Goal: Information Seeking & Learning: Understand process/instructions

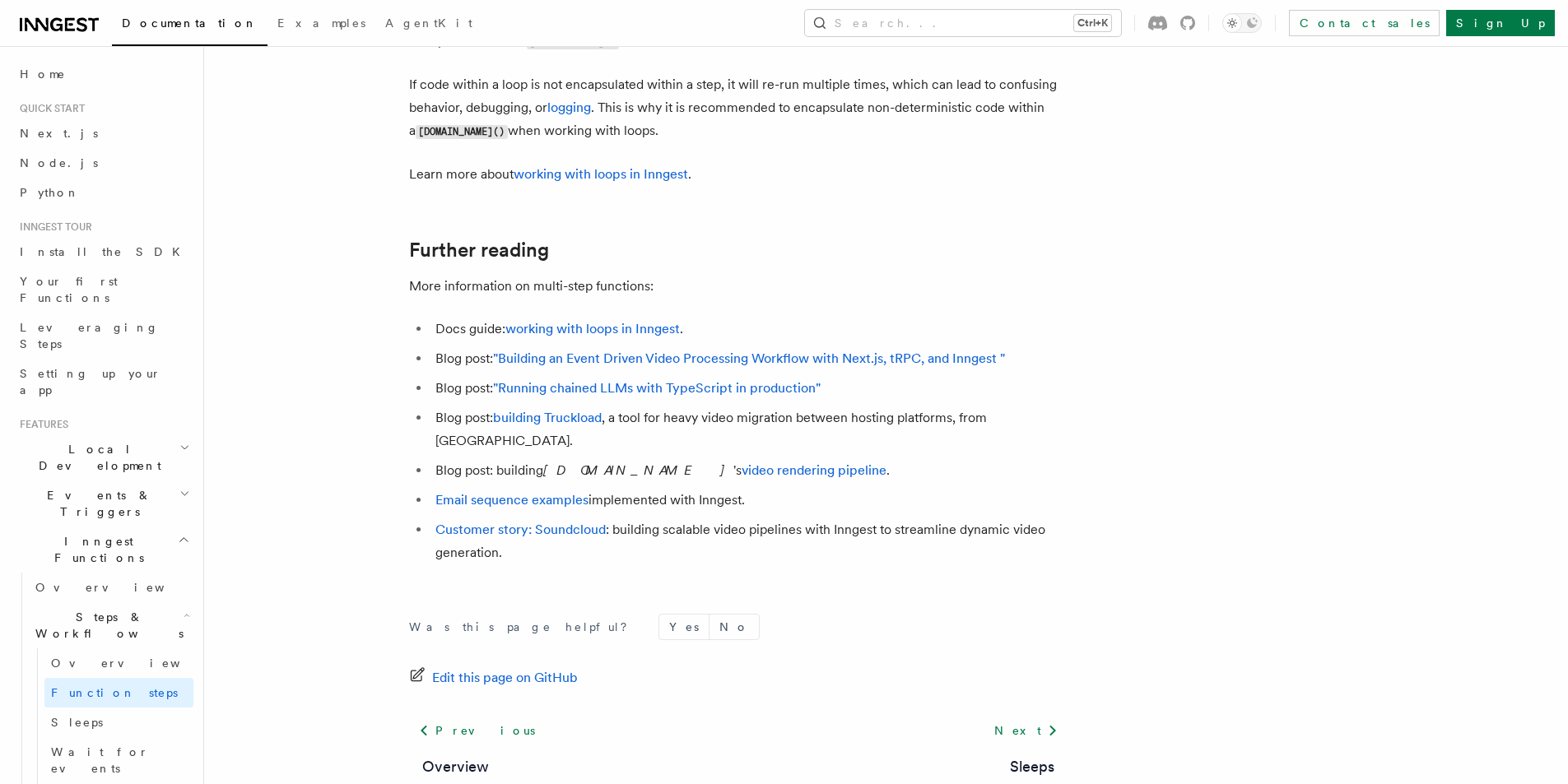
scroll to position [5503, 0]
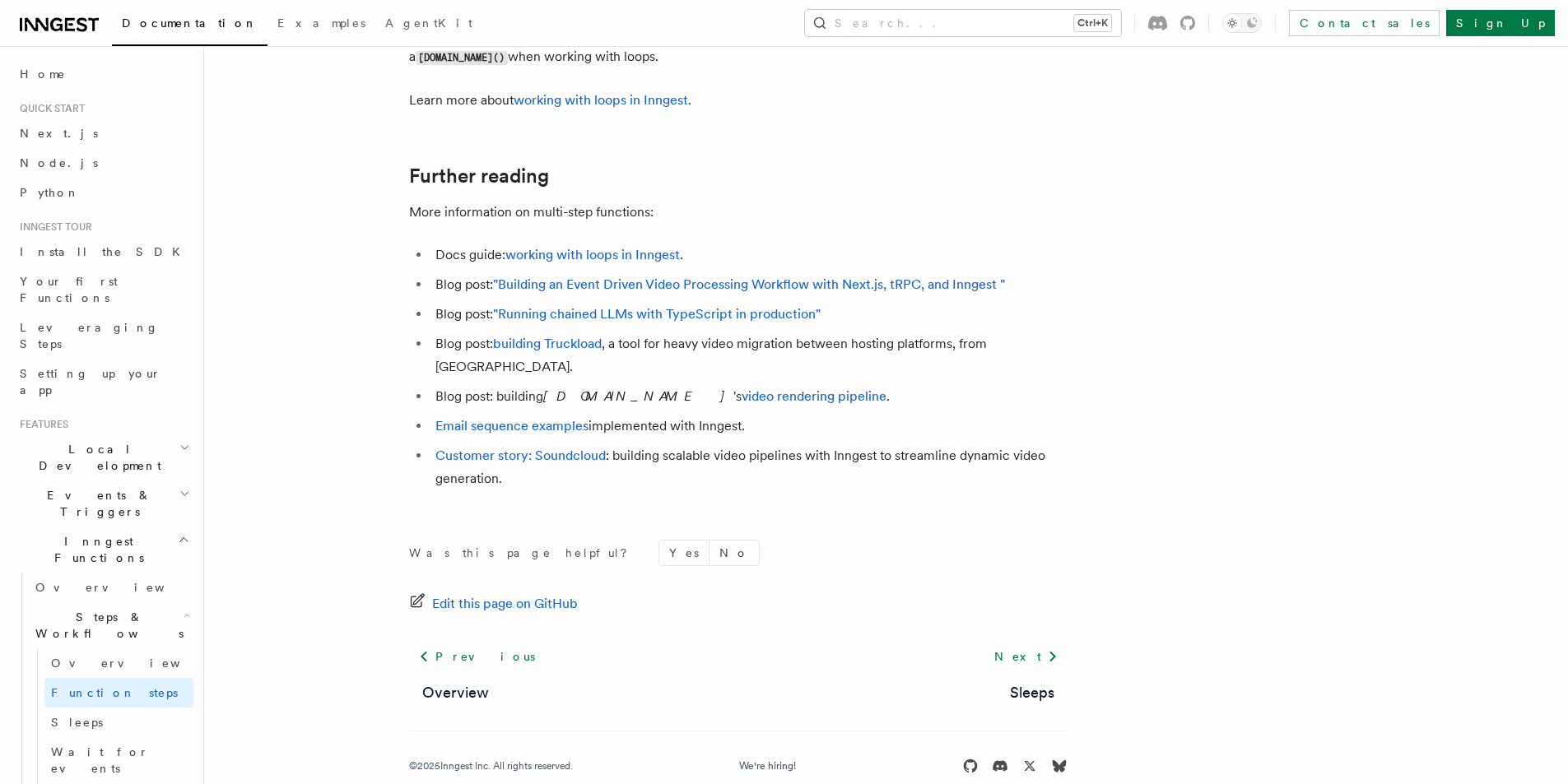
drag, startPoint x: 785, startPoint y: 459, endPoint x: 785, endPoint y: 443, distance: 16.0
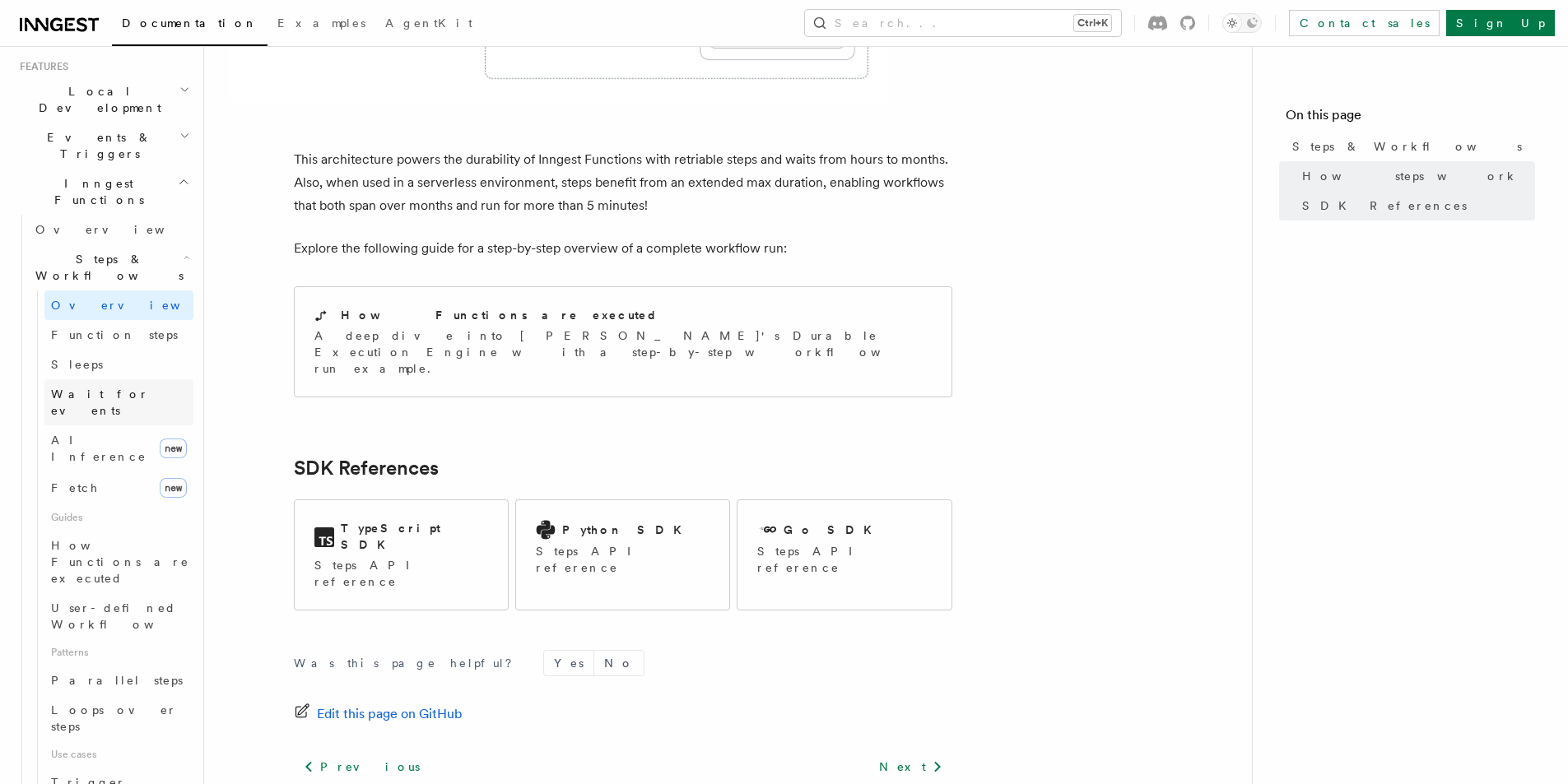
scroll to position [329, 0]
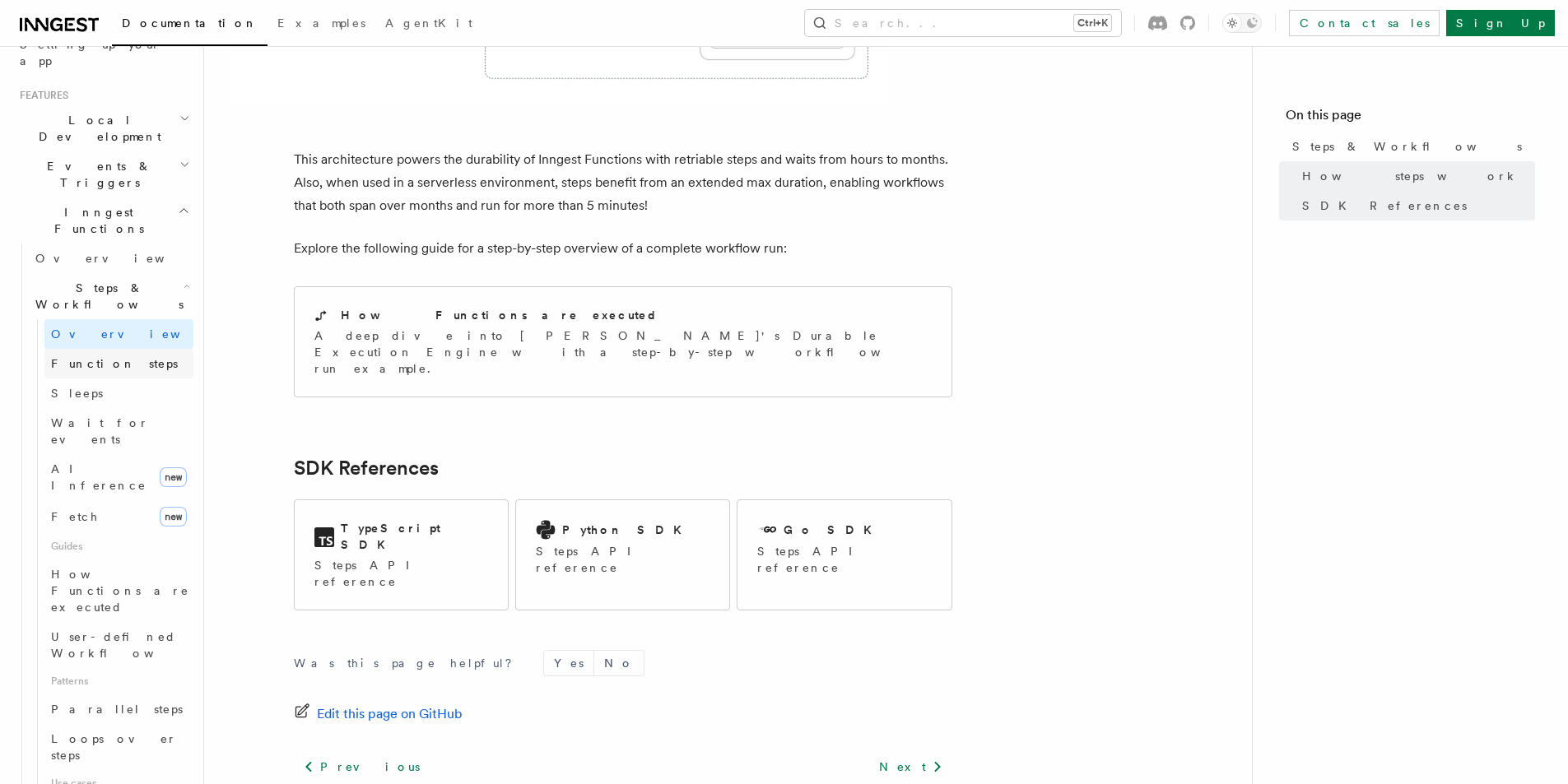
click at [134, 349] on link "Function steps" at bounding box center [119, 363] width 149 height 30
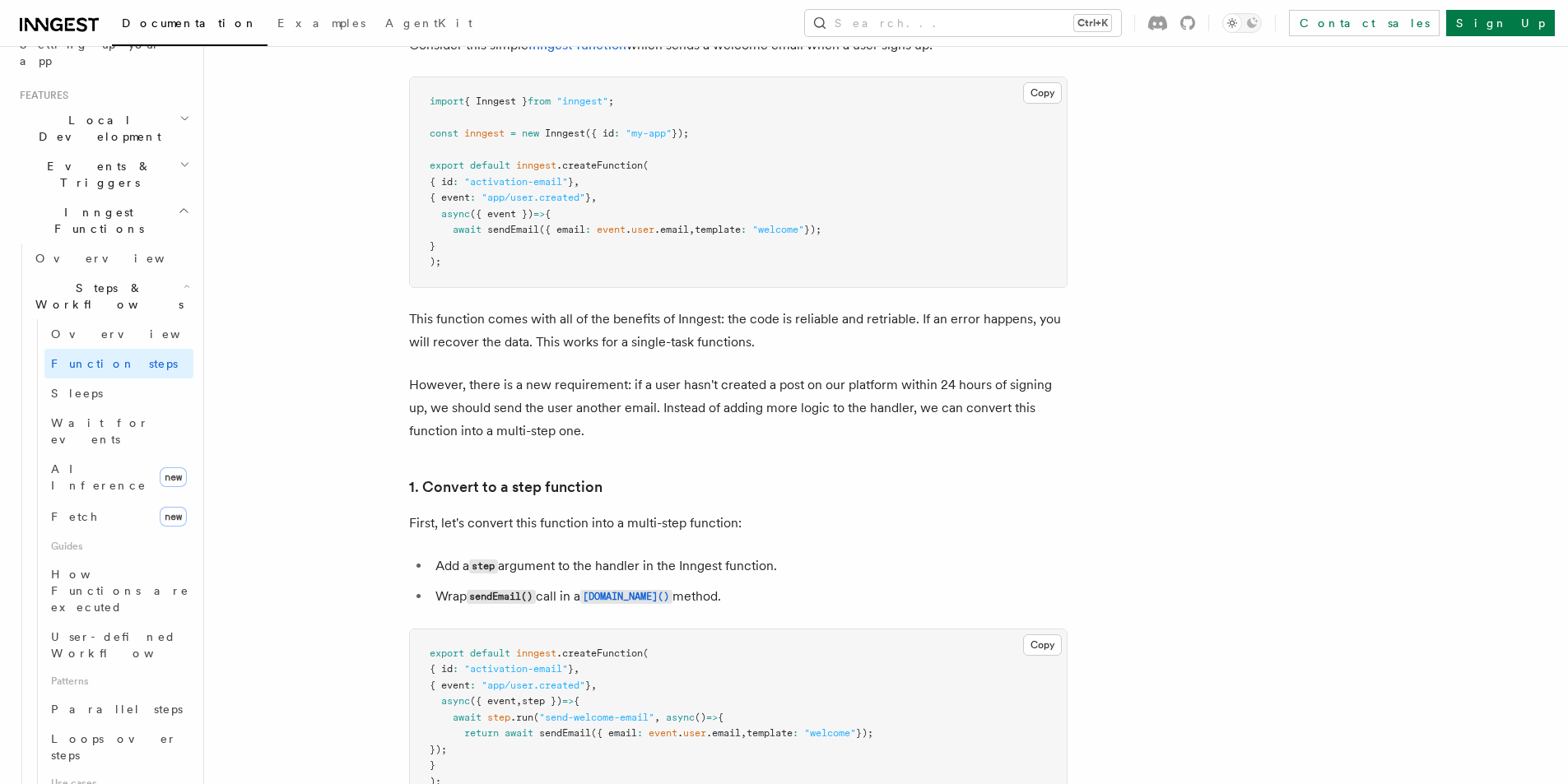
scroll to position [904, 0]
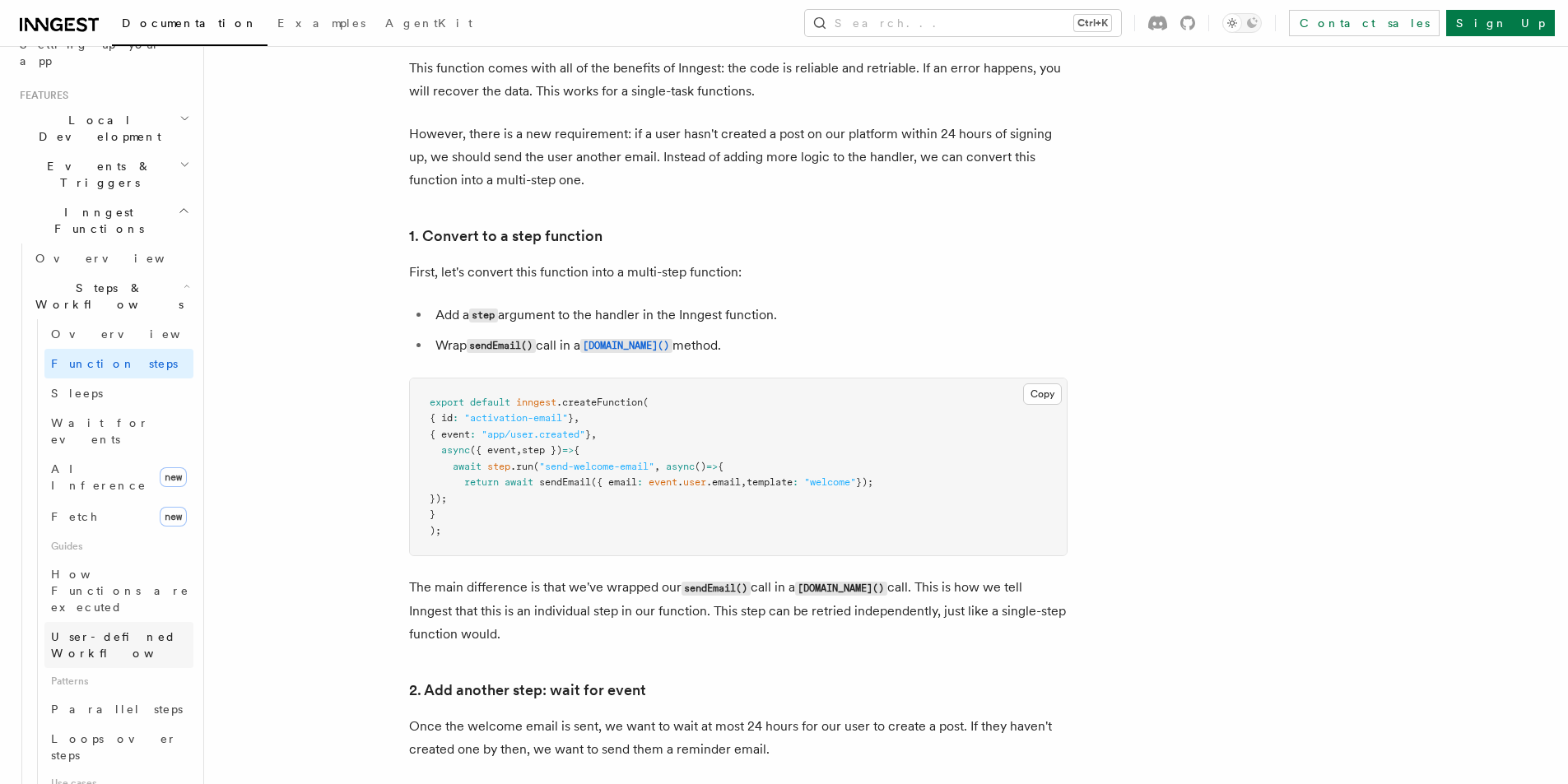
click at [123, 622] on link "User-defined Workflows" at bounding box center [119, 645] width 149 height 46
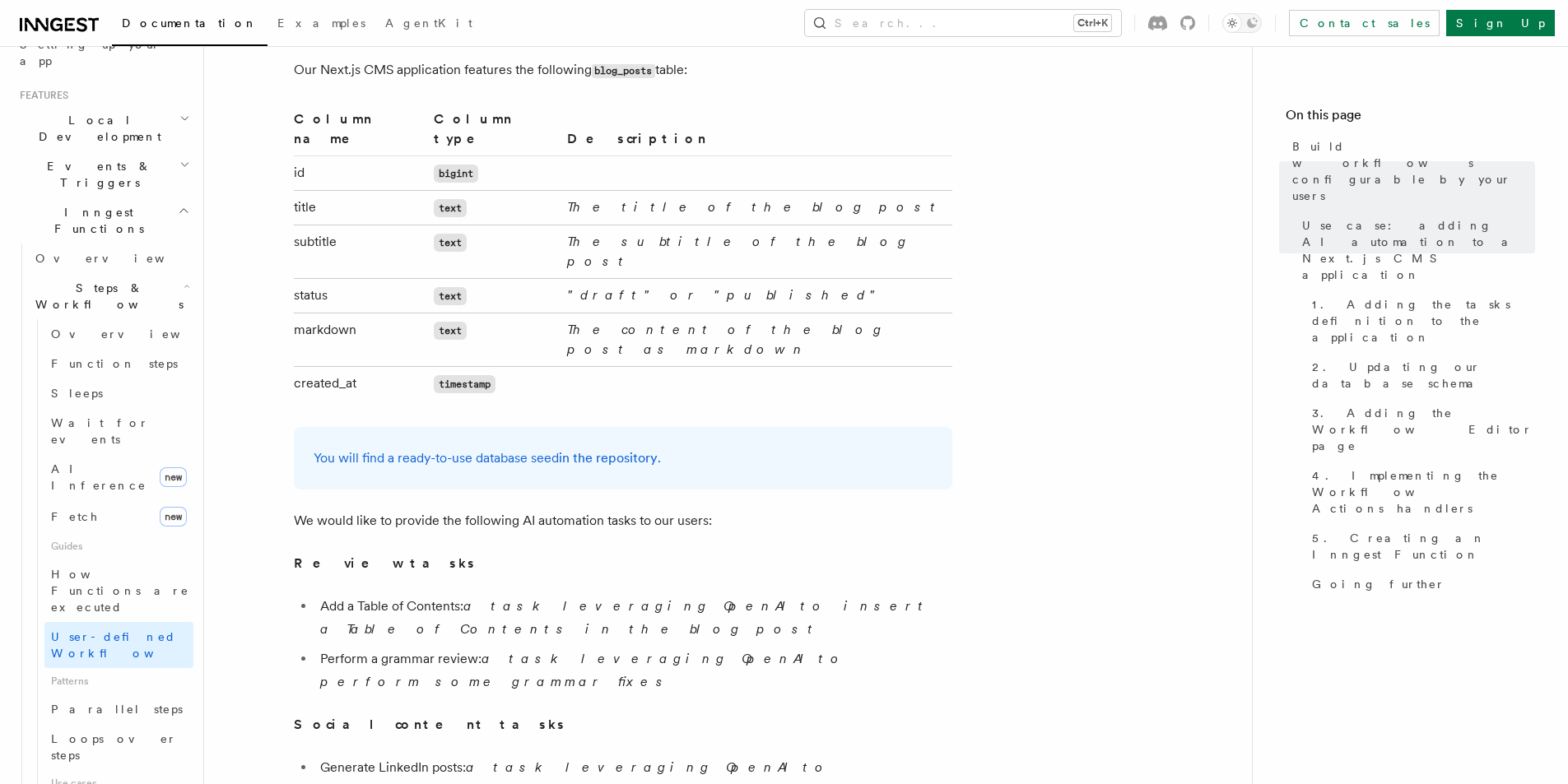
scroll to position [1069, 0]
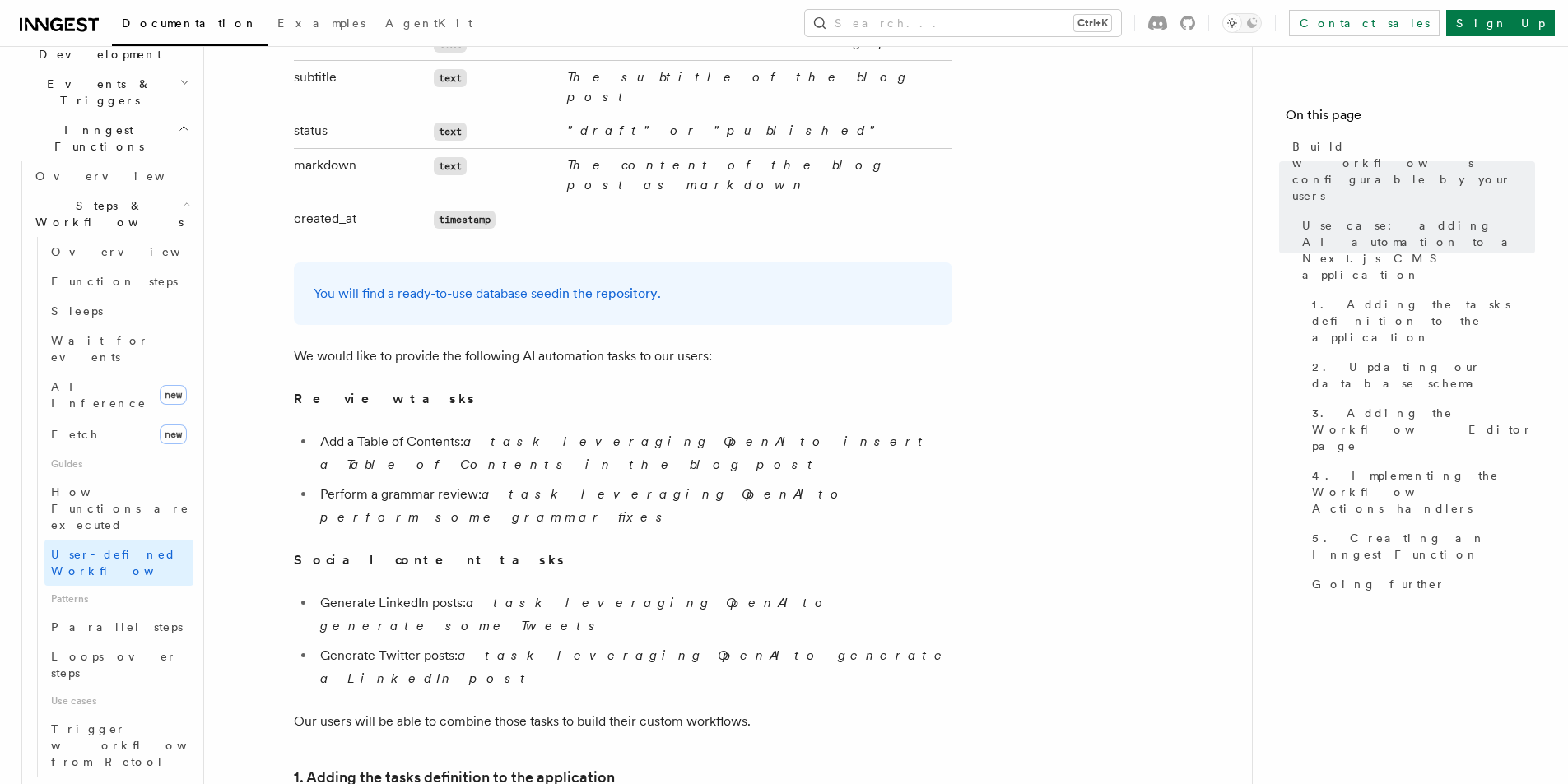
scroll to position [0, 0]
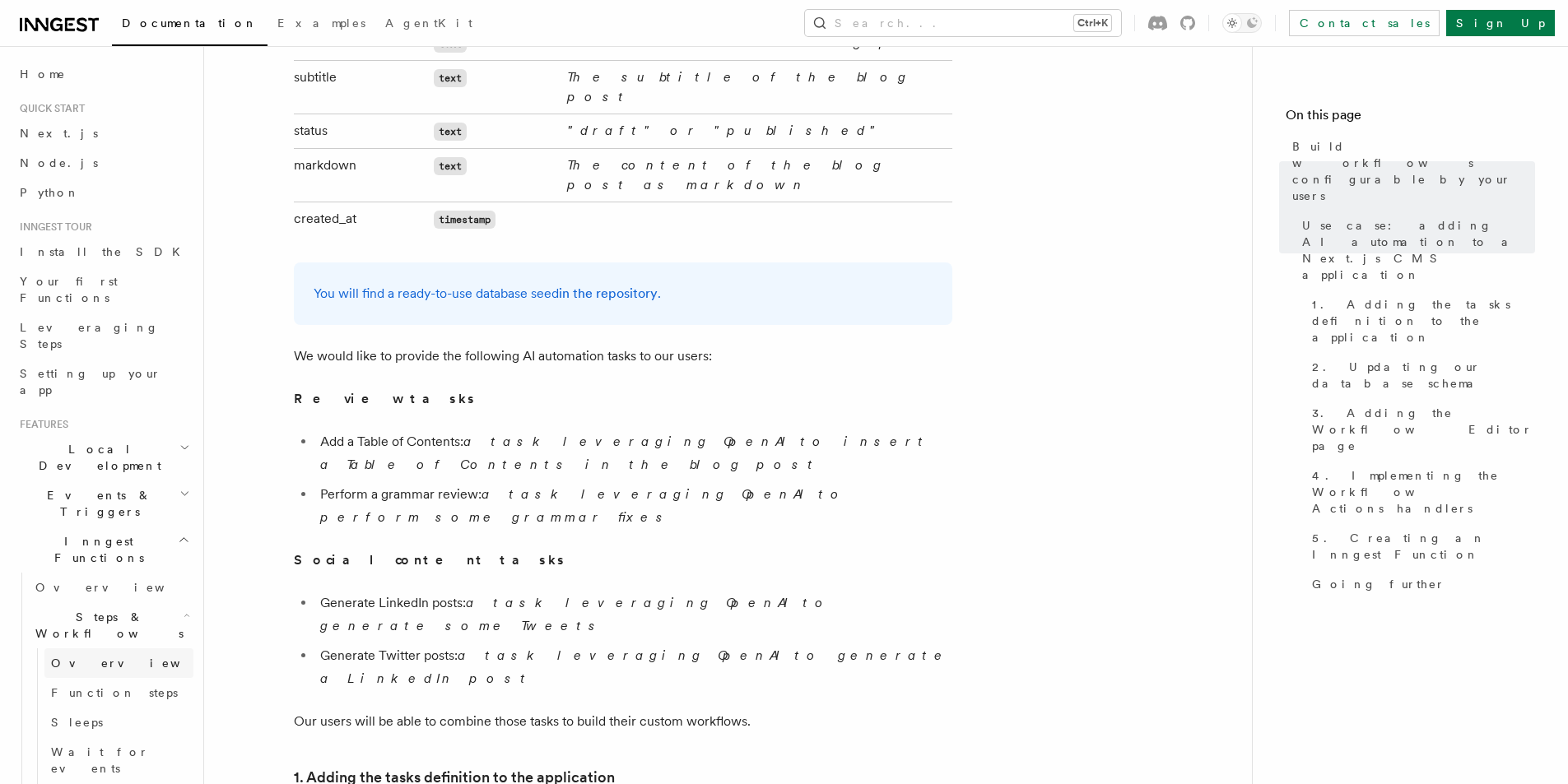
click at [135, 648] on link "Overview" at bounding box center [119, 663] width 149 height 30
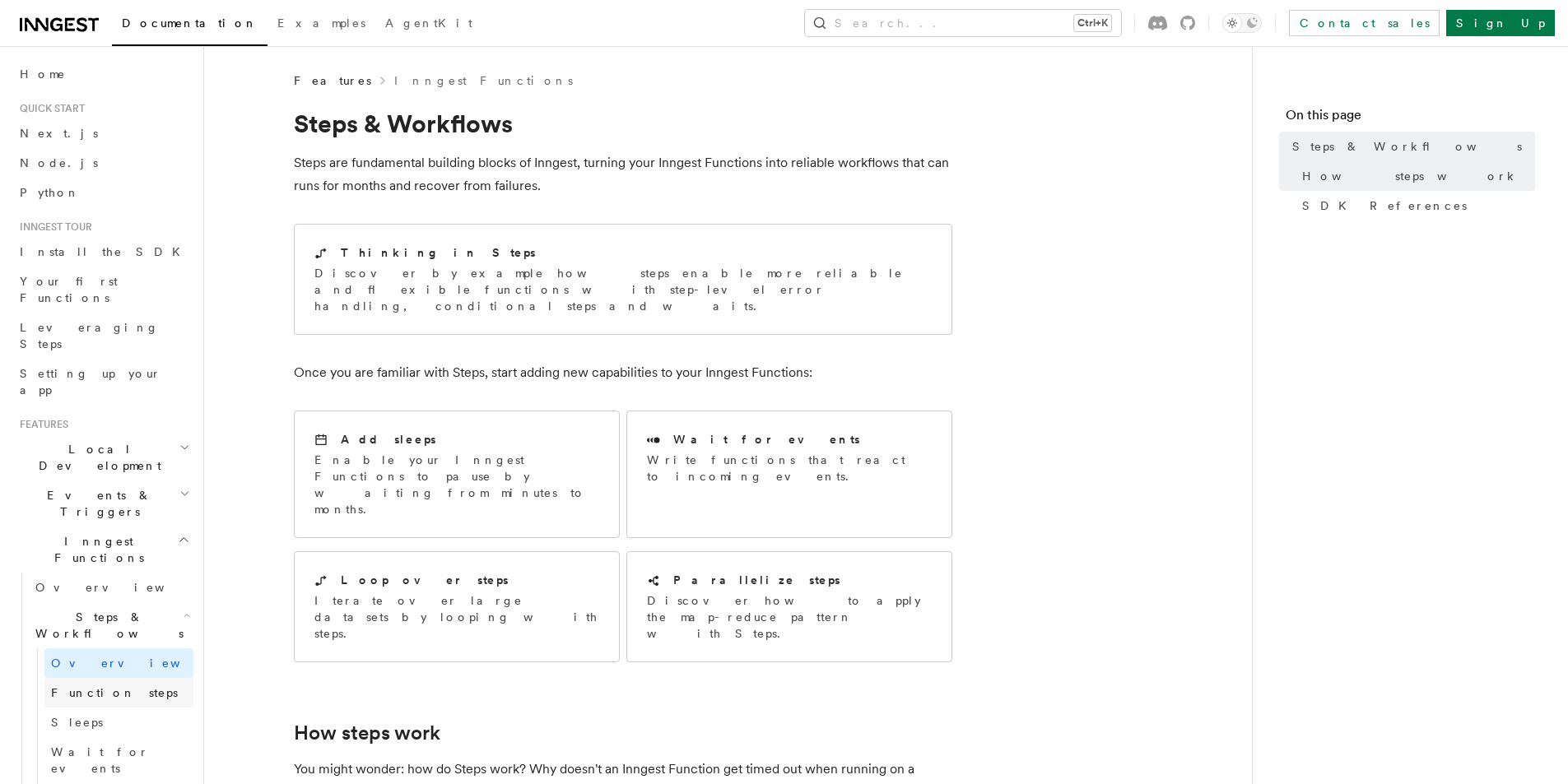
click at [133, 678] on link "Function steps" at bounding box center [119, 693] width 149 height 30
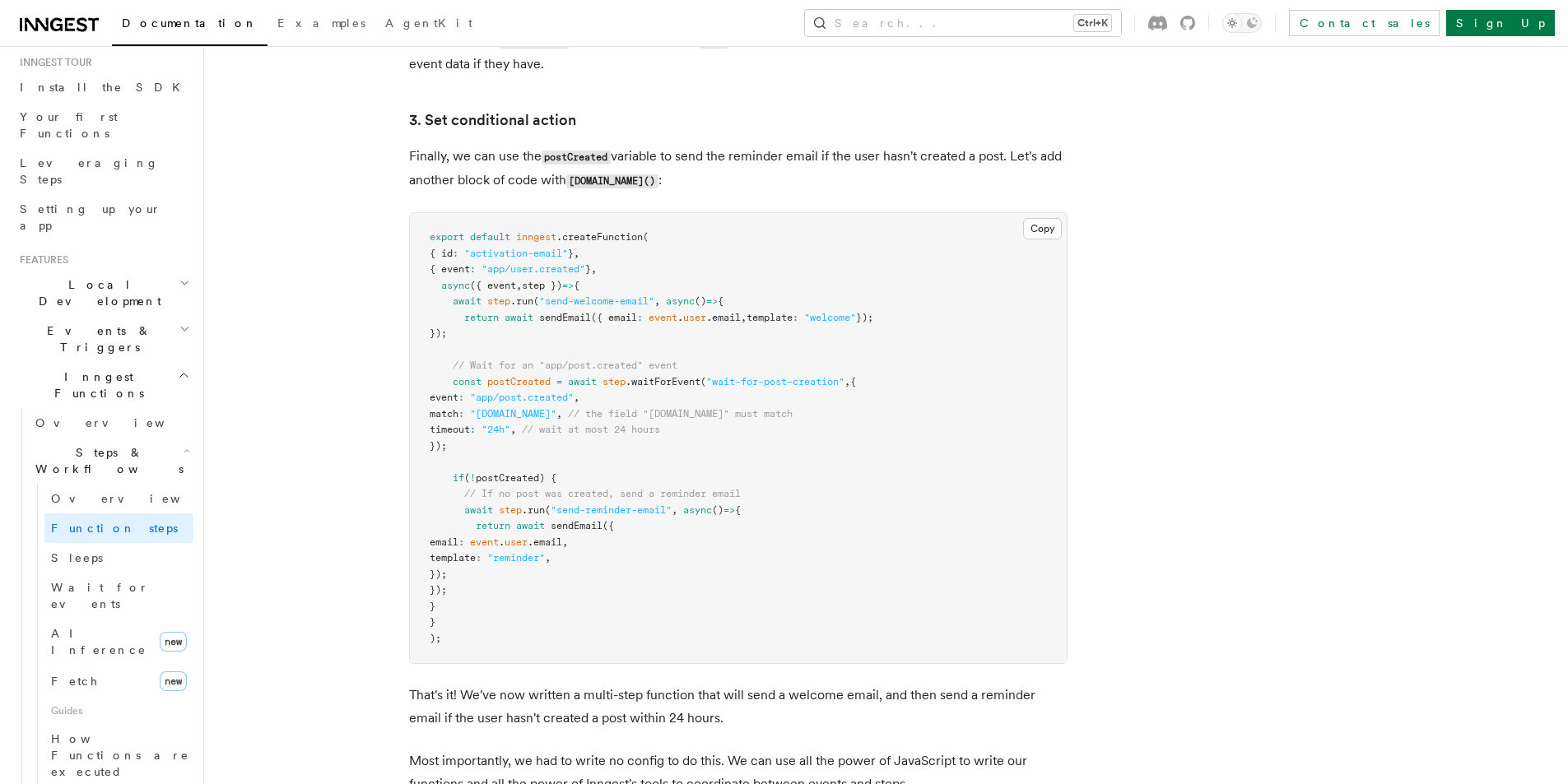
scroll to position [2139, 0]
